Goal: Transaction & Acquisition: Purchase product/service

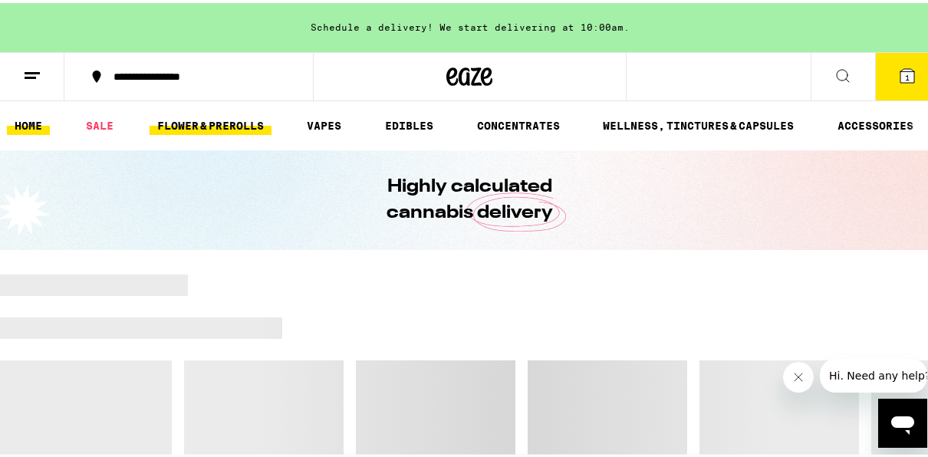
click at [218, 129] on link "FLOWER & PREROLLS" at bounding box center [211, 122] width 122 height 18
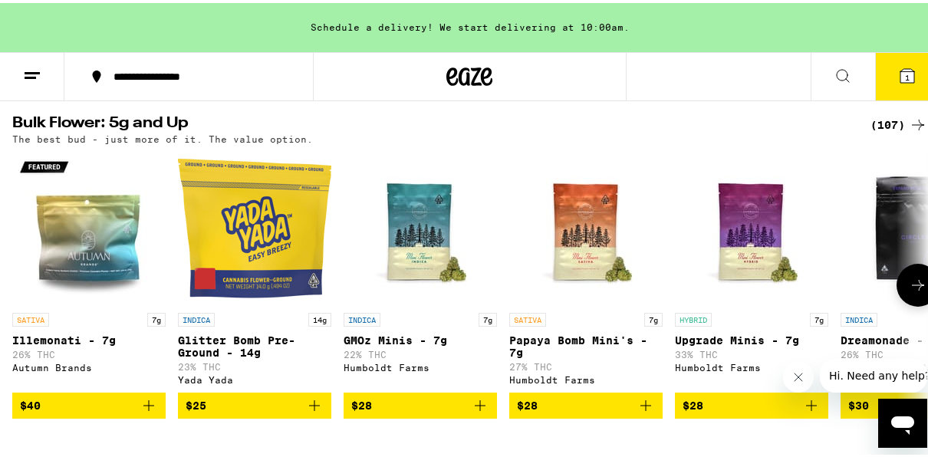
scroll to position [521, 0]
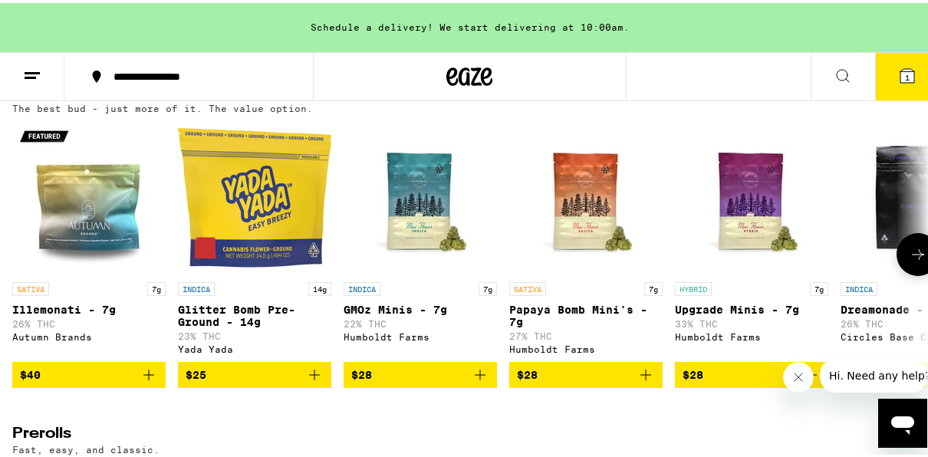
click at [909, 261] on icon at bounding box center [918, 251] width 18 height 18
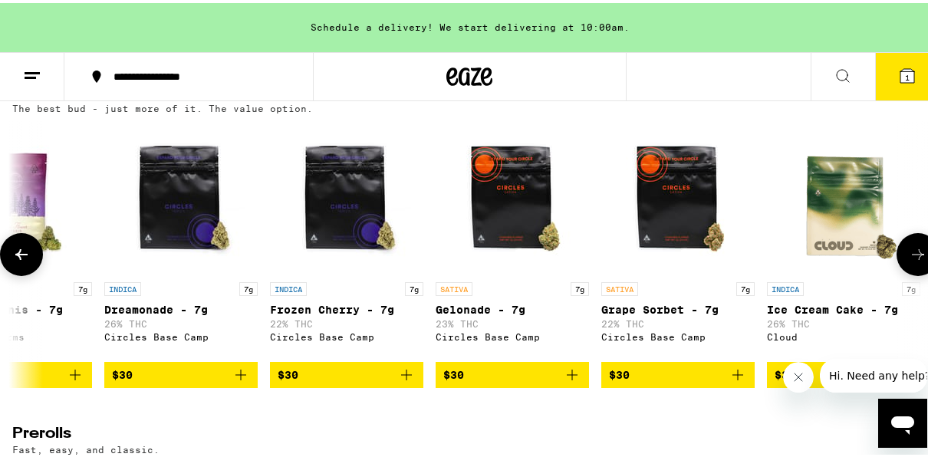
click at [909, 261] on icon at bounding box center [918, 251] width 18 height 18
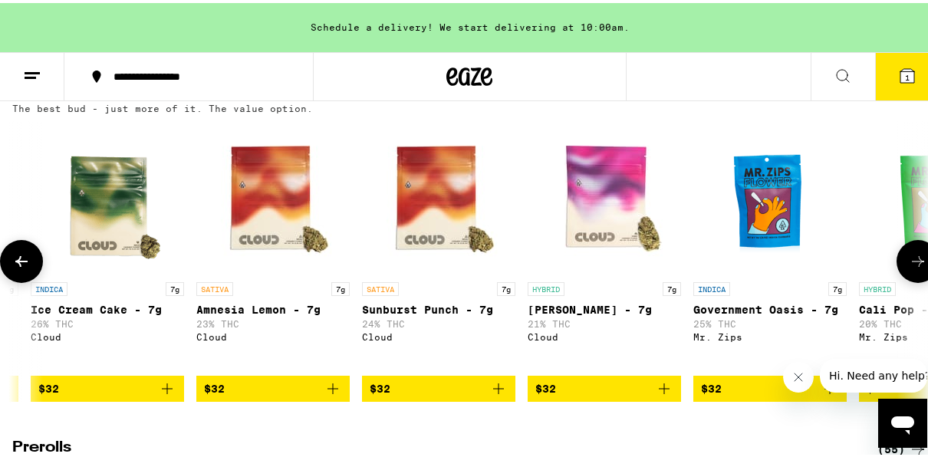
click at [909, 268] on icon at bounding box center [918, 258] width 18 height 18
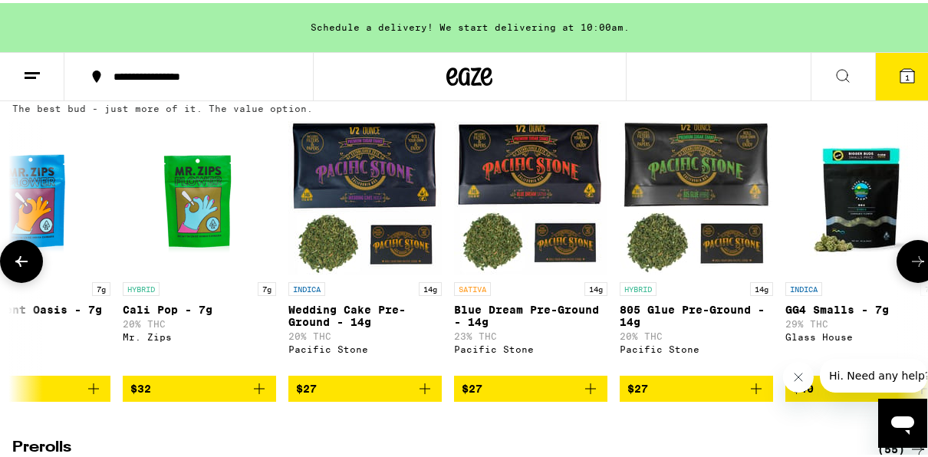
click at [909, 268] on icon at bounding box center [918, 258] width 18 height 18
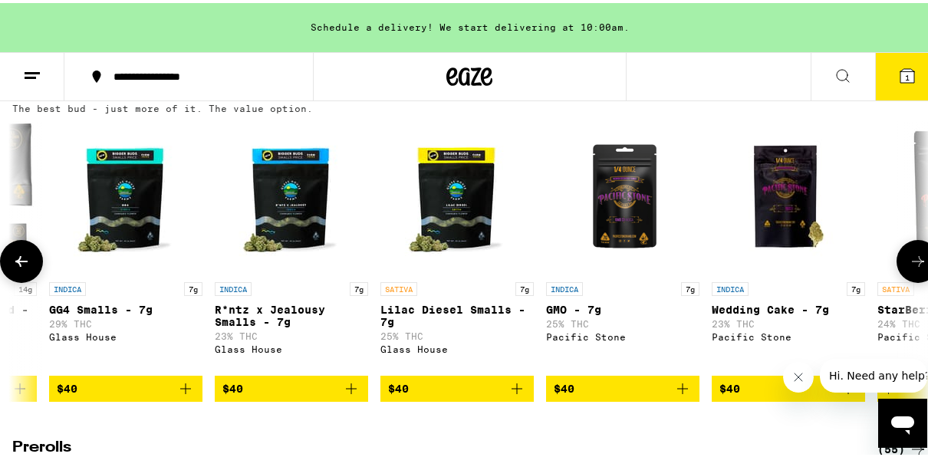
click at [909, 268] on icon at bounding box center [918, 258] width 18 height 18
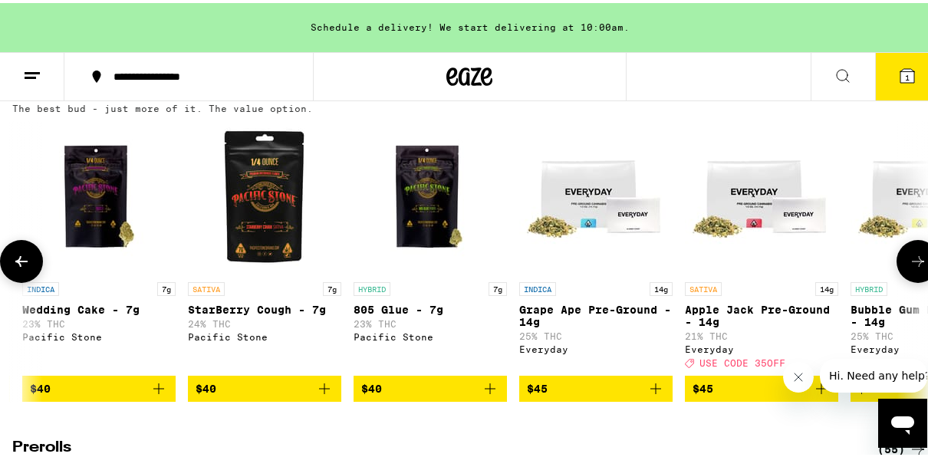
scroll to position [0, 3681]
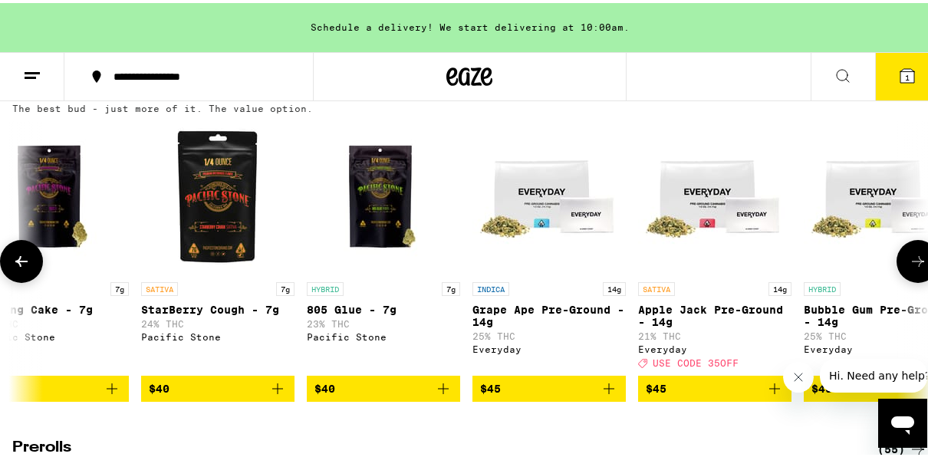
click at [909, 268] on icon at bounding box center [918, 258] width 18 height 18
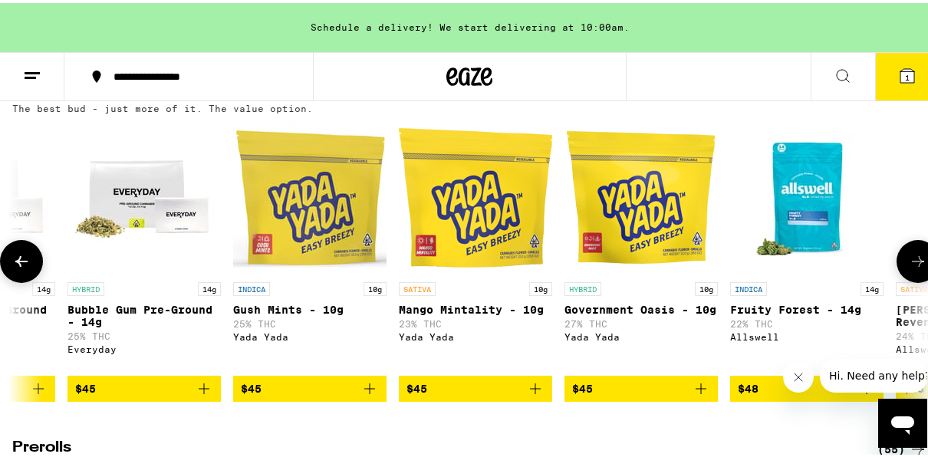
click at [909, 268] on icon at bounding box center [918, 258] width 18 height 18
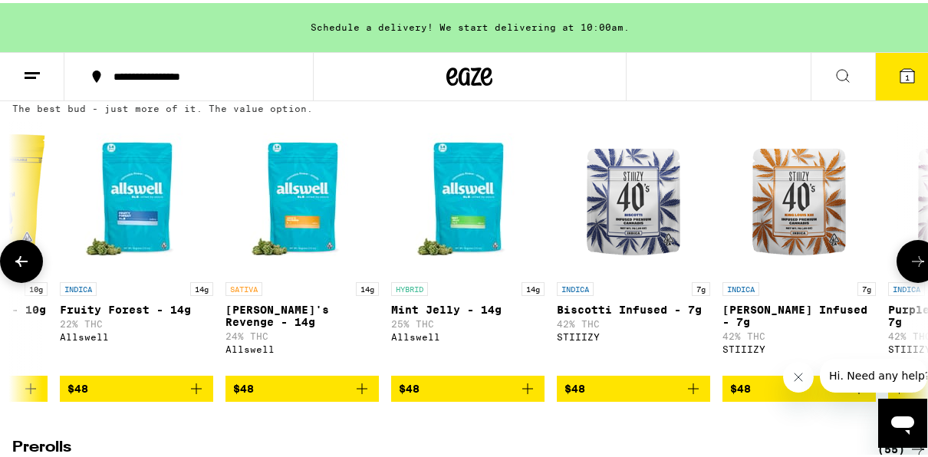
scroll to position [0, 5153]
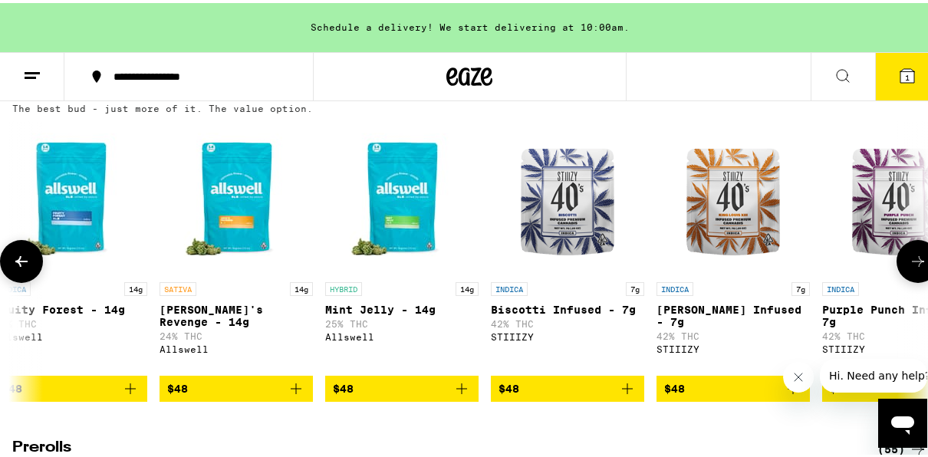
click at [909, 268] on icon at bounding box center [918, 258] width 18 height 18
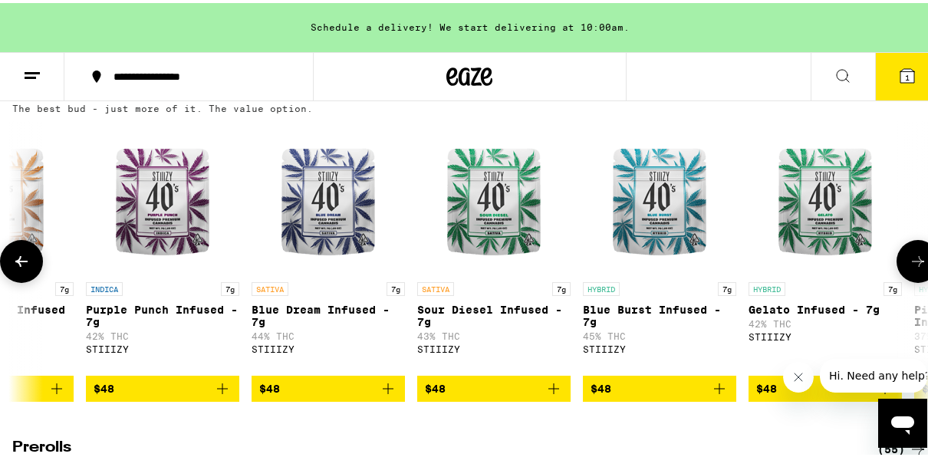
click at [909, 268] on icon at bounding box center [918, 258] width 18 height 18
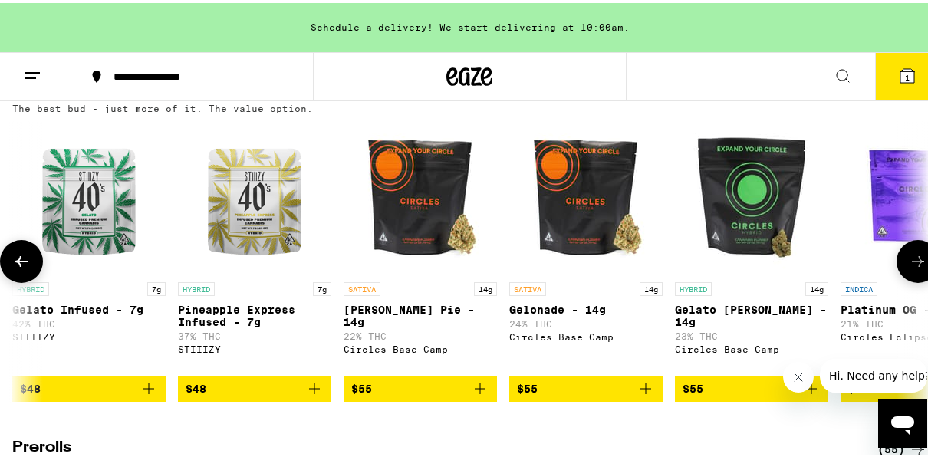
click at [909, 268] on icon at bounding box center [918, 258] width 18 height 18
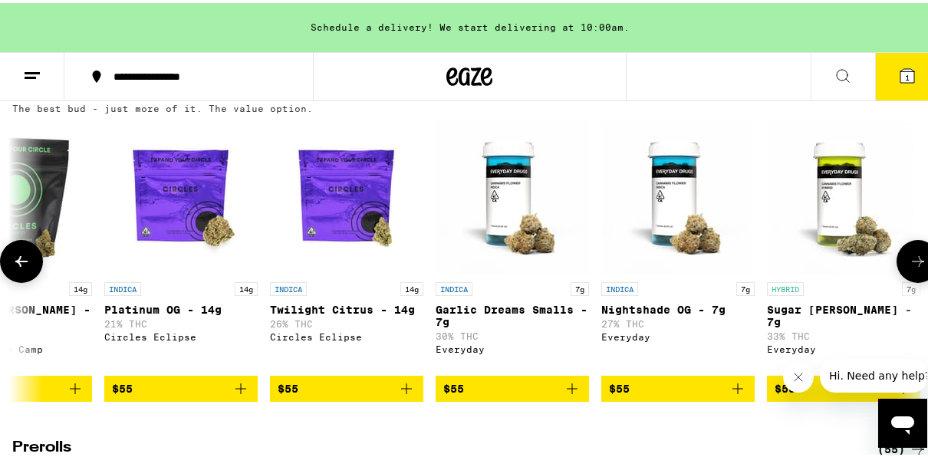
click at [909, 268] on icon at bounding box center [918, 258] width 18 height 18
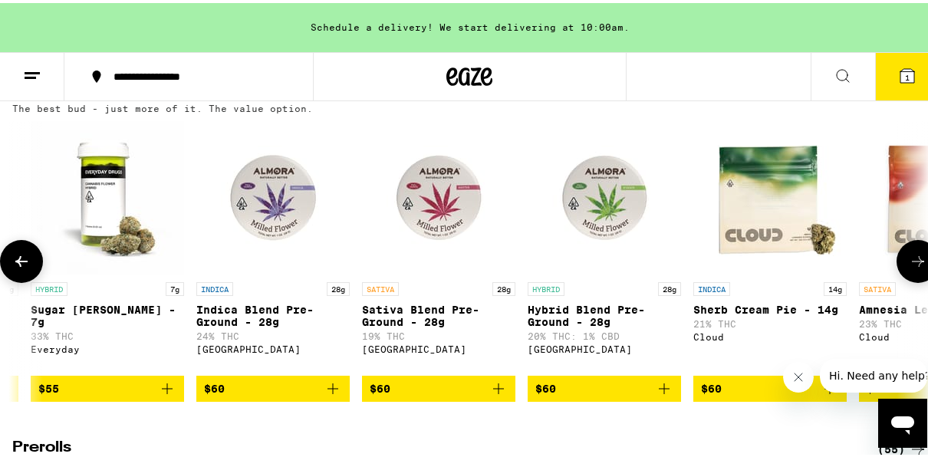
click at [909, 268] on icon at bounding box center [918, 258] width 18 height 18
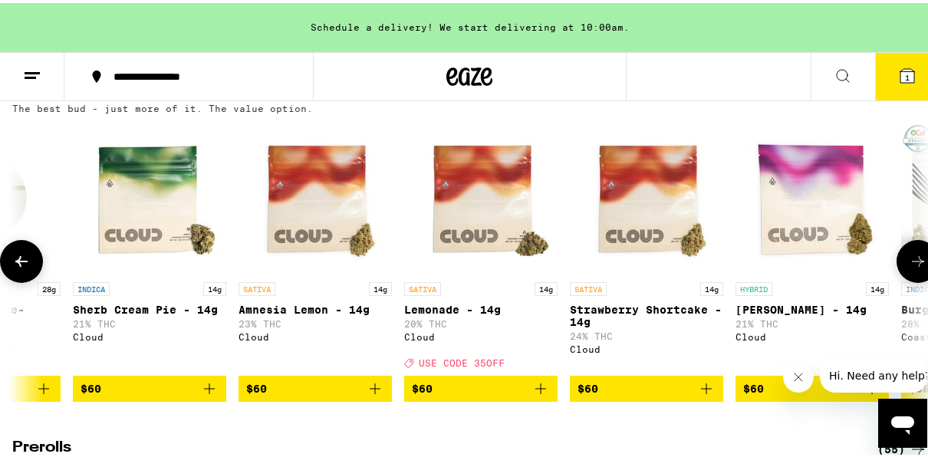
scroll to position [0, 8834]
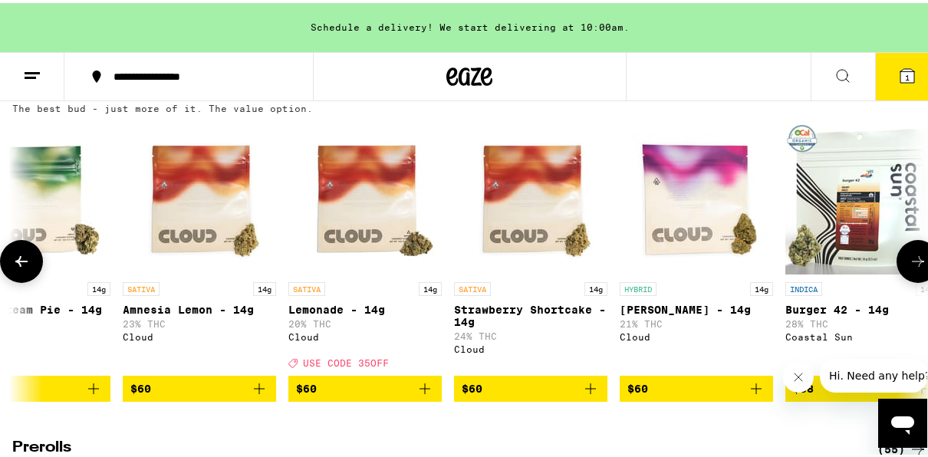
click at [909, 268] on icon at bounding box center [918, 258] width 18 height 18
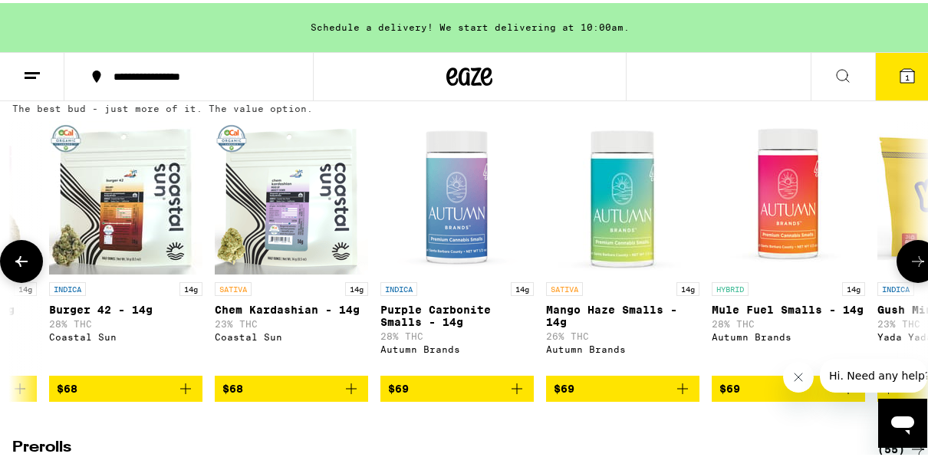
click at [909, 268] on icon at bounding box center [918, 258] width 18 height 18
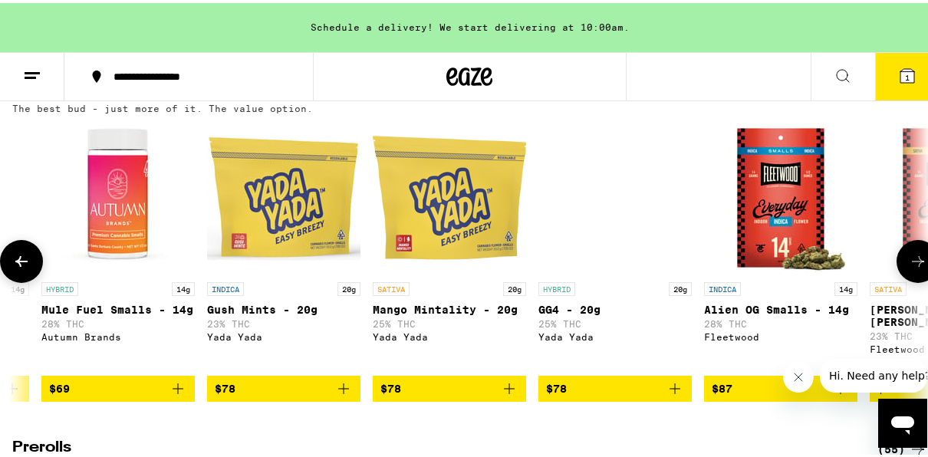
scroll to position [0, 10306]
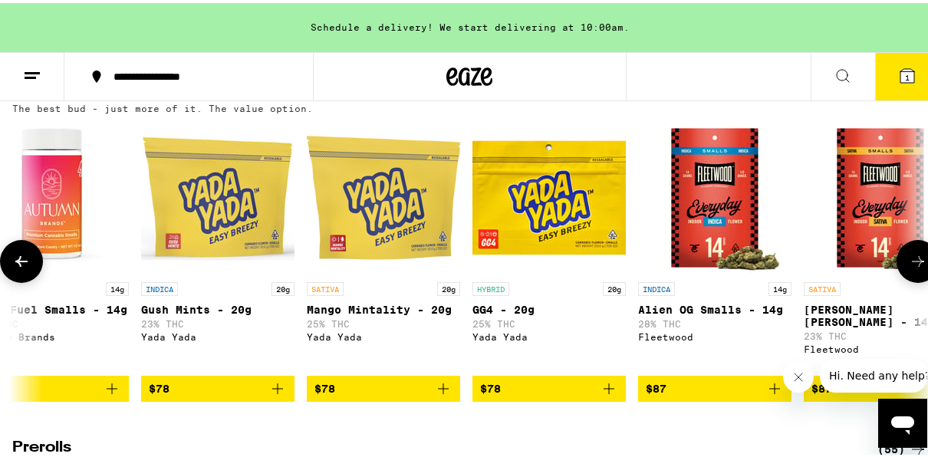
click at [909, 268] on icon at bounding box center [918, 258] width 18 height 18
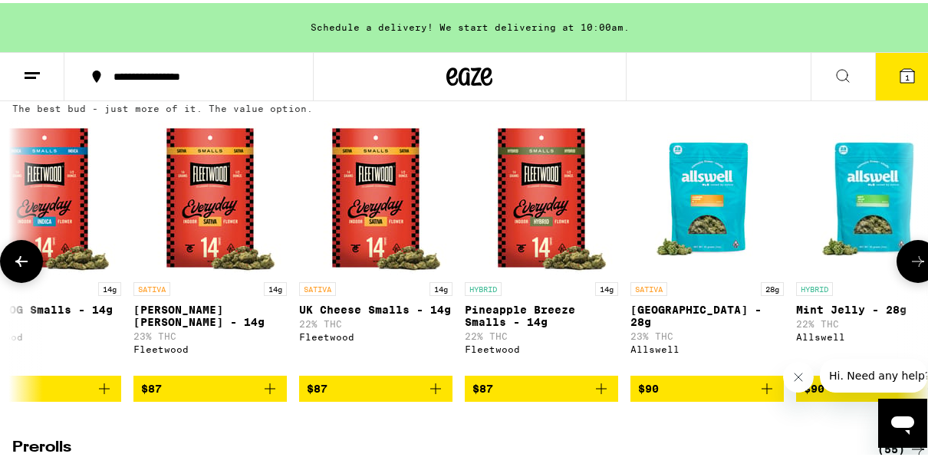
scroll to position [0, 11043]
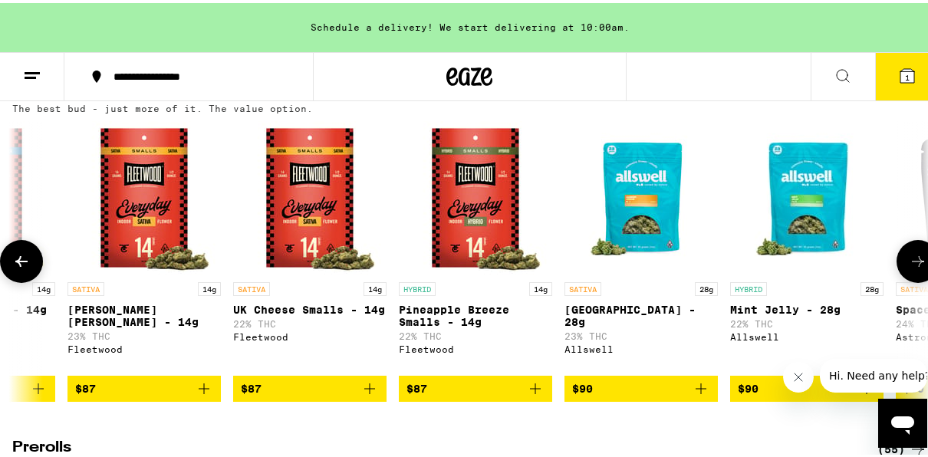
click at [909, 268] on icon at bounding box center [918, 258] width 18 height 18
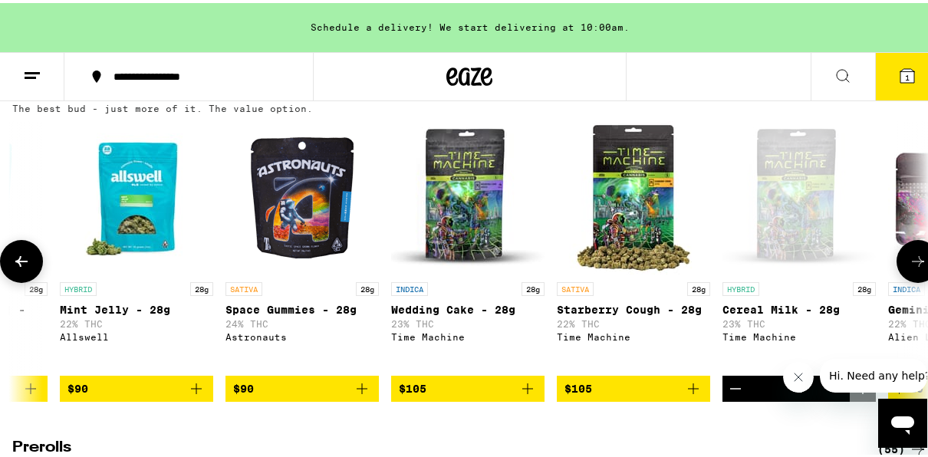
scroll to position [0, 11779]
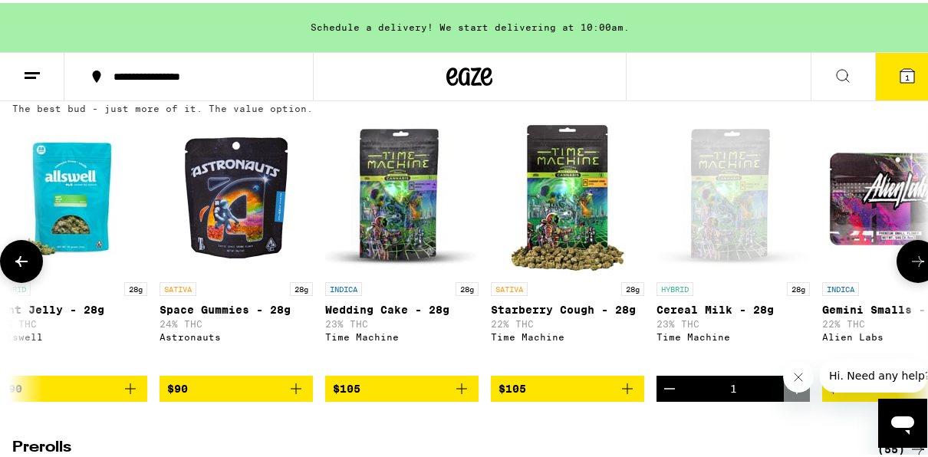
click at [909, 268] on icon at bounding box center [918, 258] width 18 height 18
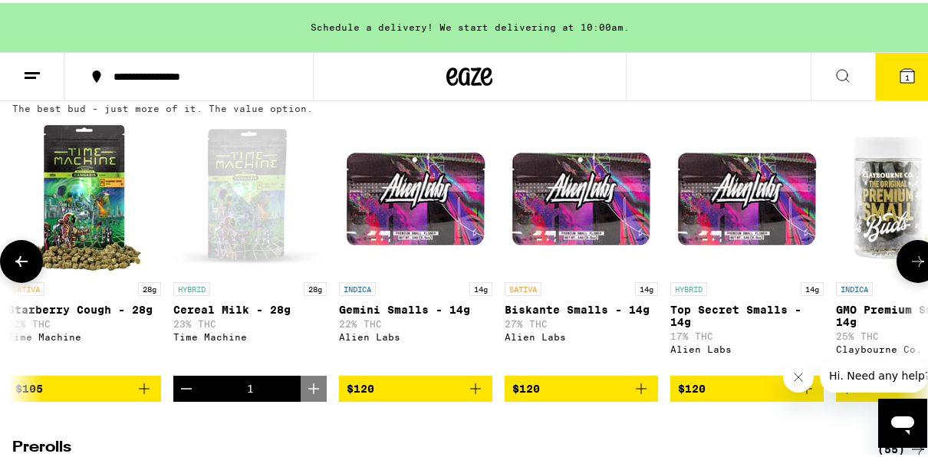
scroll to position [0, 12515]
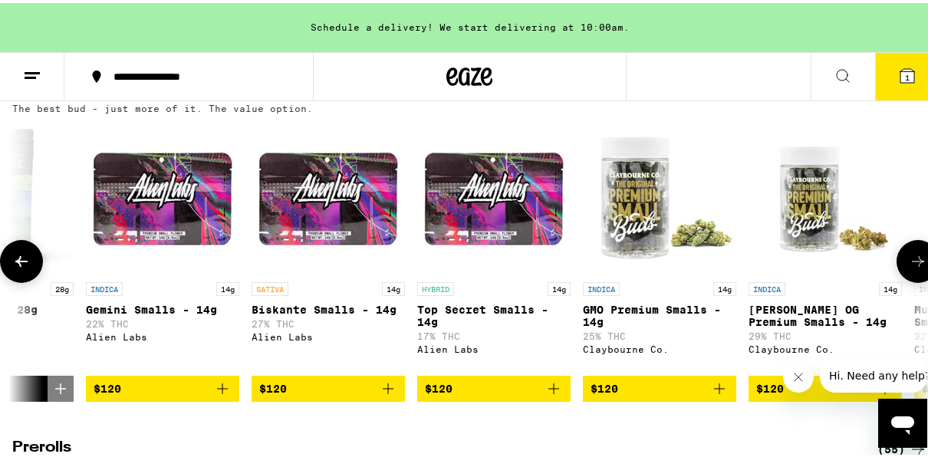
click at [23, 268] on icon at bounding box center [21, 258] width 18 height 18
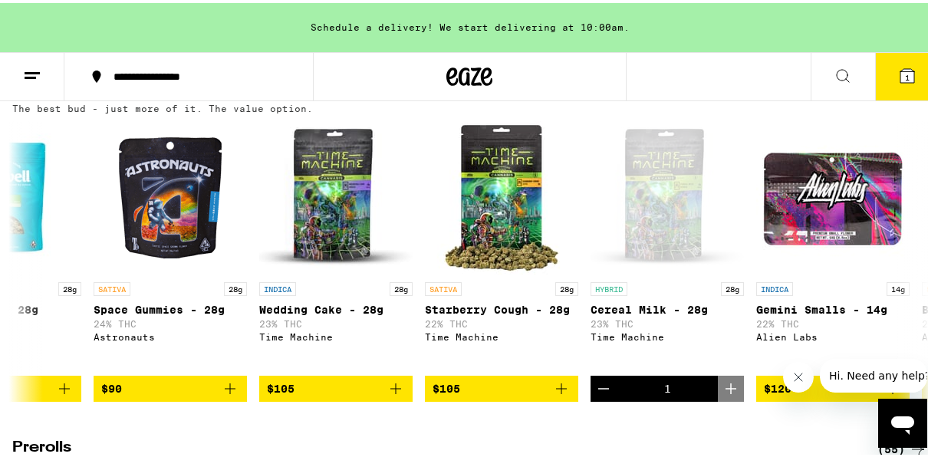
scroll to position [0, 11779]
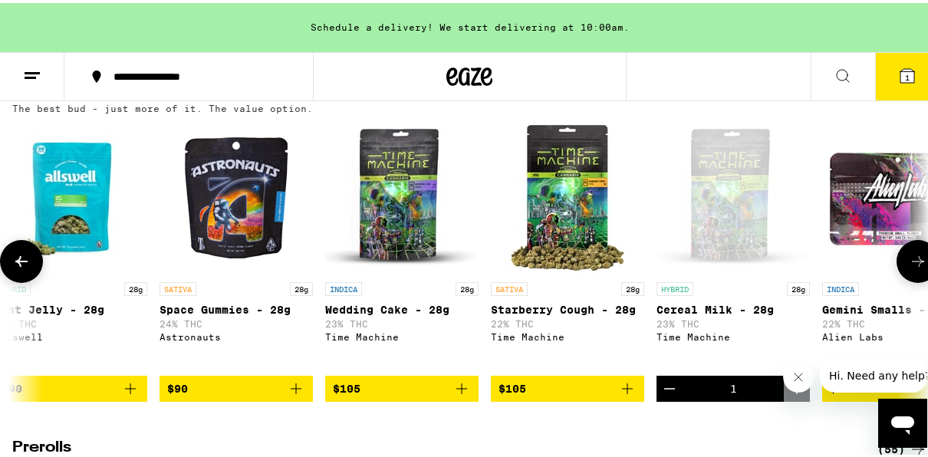
click at [672, 395] on icon "Decrement" at bounding box center [669, 386] width 18 height 18
